Goal: Information Seeking & Learning: Learn about a topic

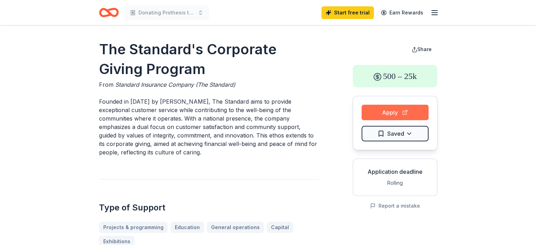
click at [389, 110] on button "Apply" at bounding box center [395, 113] width 67 height 16
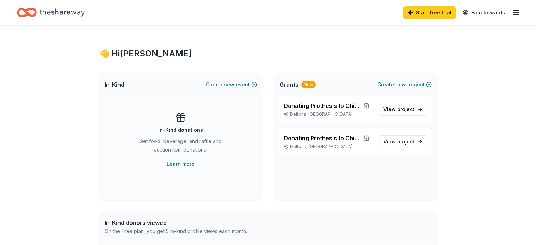
click at [36, 14] on icon "Home" at bounding box center [27, 12] width 20 height 17
click at [514, 13] on line "button" at bounding box center [517, 13] width 6 height 0
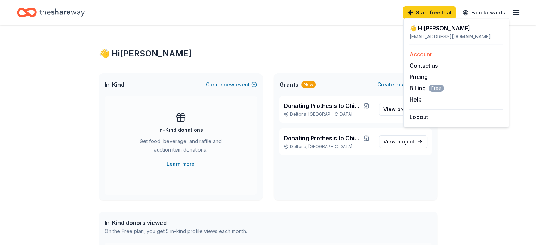
click at [425, 53] on link "Account" at bounding box center [421, 54] width 22 height 7
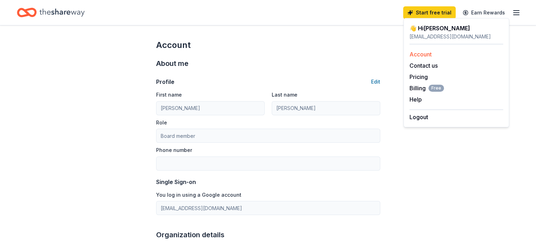
click at [425, 54] on link "Account" at bounding box center [421, 54] width 22 height 7
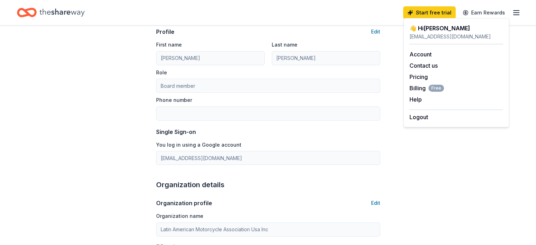
scroll to position [50, 0]
click at [512, 11] on icon "button" at bounding box center [516, 12] width 8 height 8
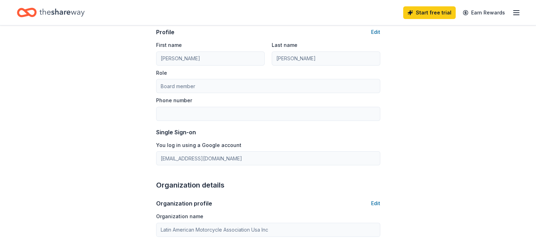
click at [512, 11] on icon "button" at bounding box center [516, 12] width 8 height 8
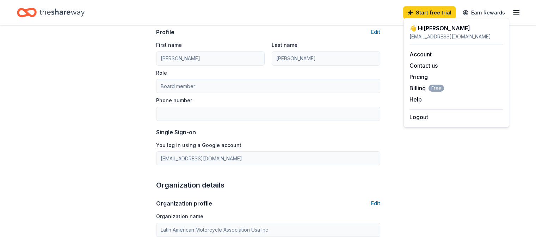
click at [33, 11] on icon "Home" at bounding box center [27, 12] width 20 height 17
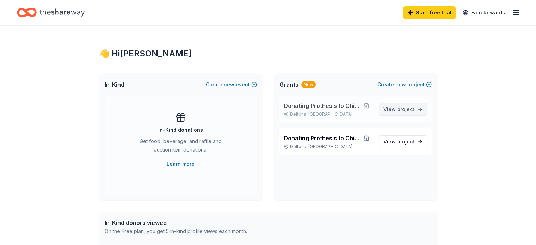
click at [409, 111] on span "project" at bounding box center [405, 109] width 17 height 6
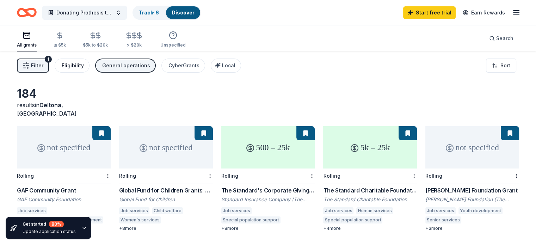
click at [78, 64] on div "Eligibility" at bounding box center [73, 65] width 22 height 8
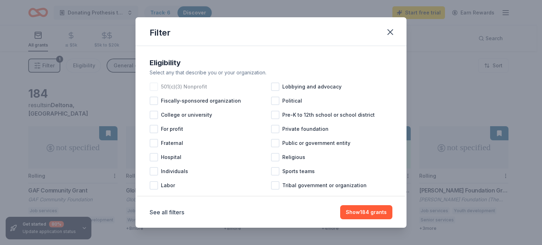
click at [155, 86] on div at bounding box center [153, 86] width 8 height 8
click at [358, 211] on button "Show 167 grants" at bounding box center [366, 212] width 52 height 14
